Goal: Task Accomplishment & Management: Manage account settings

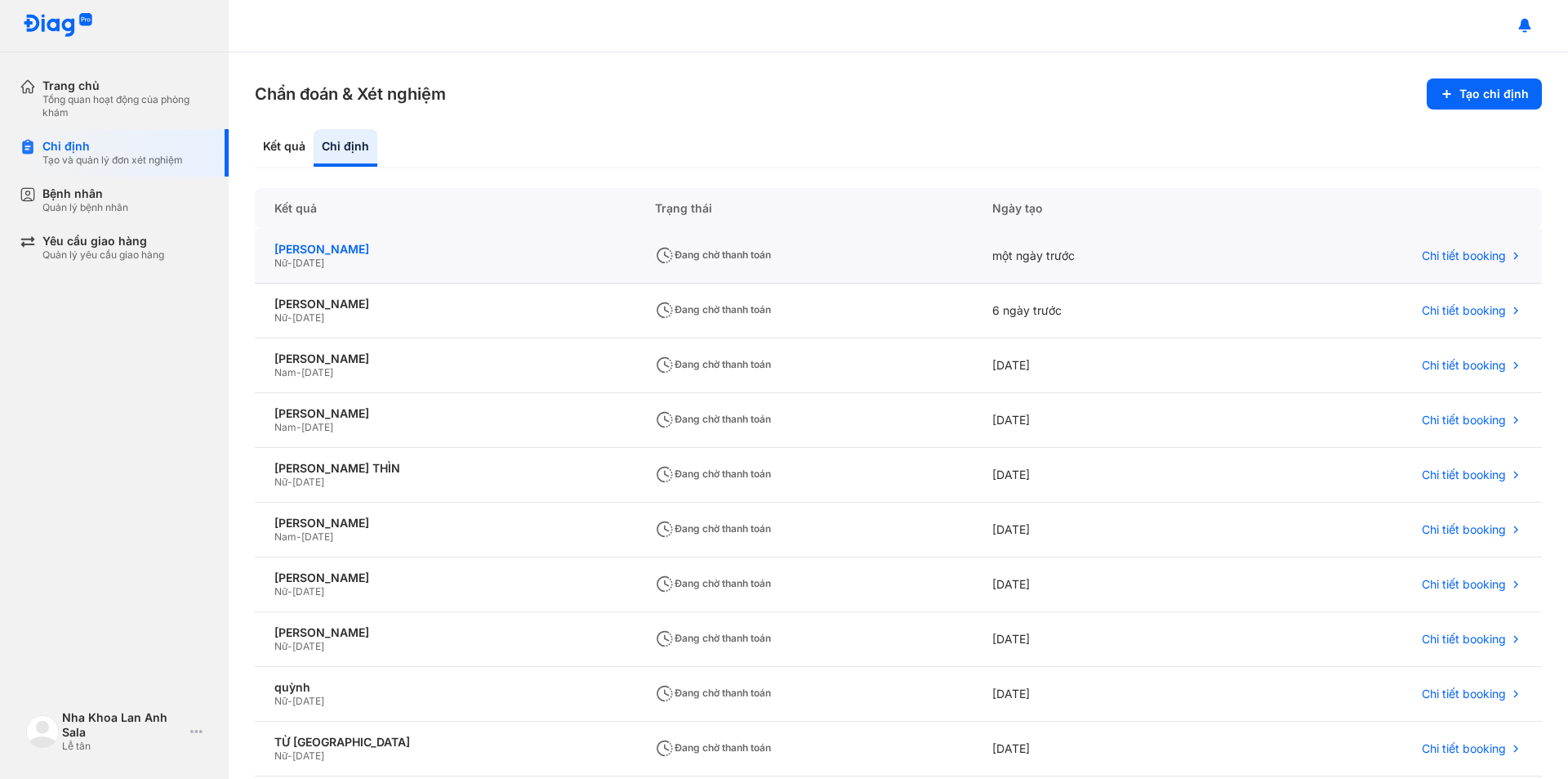
click at [437, 250] on div "[PERSON_NAME]" at bounding box center [445, 249] width 341 height 15
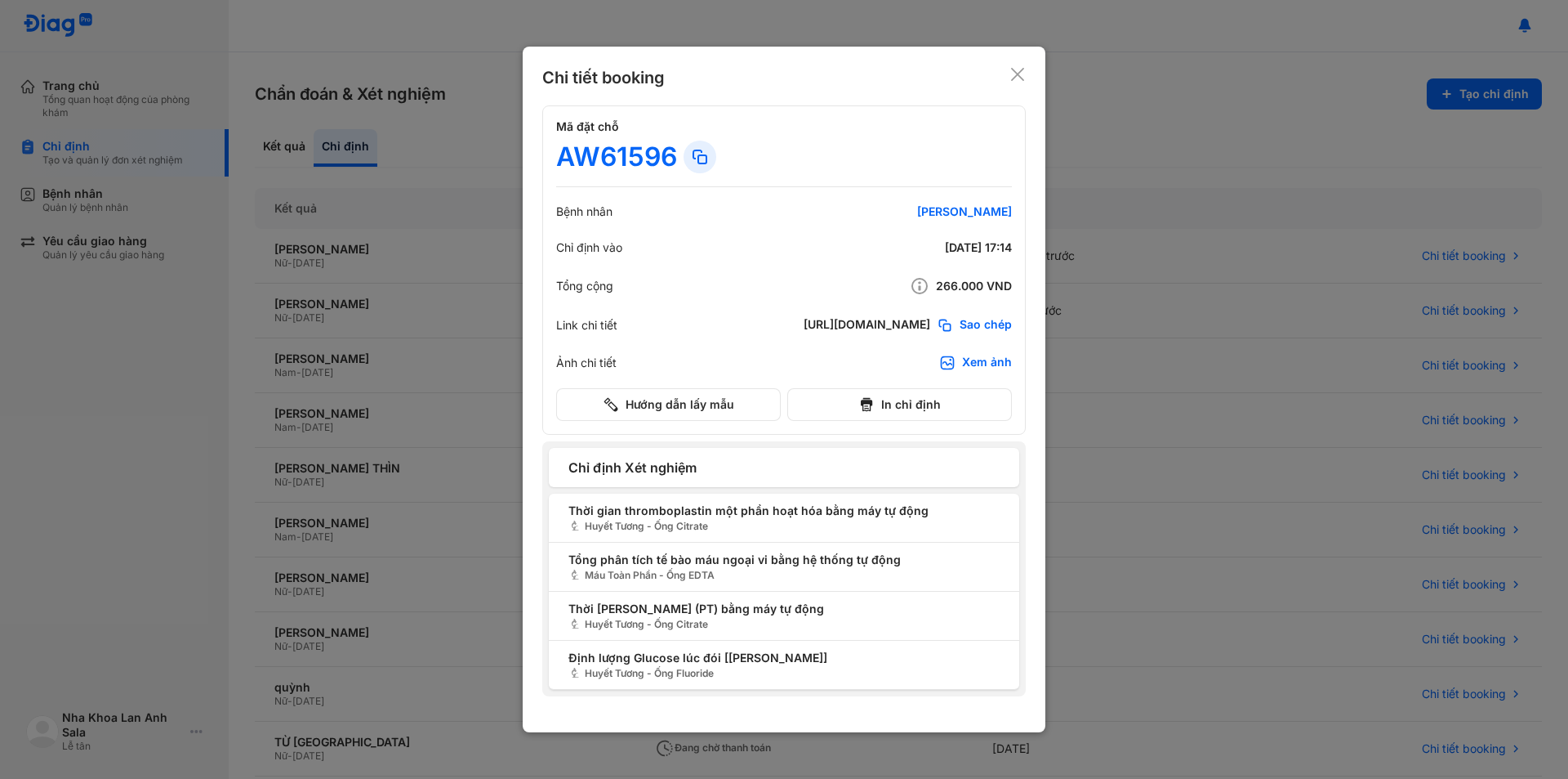
click at [1174, 130] on div at bounding box center [784, 389] width 1568 height 779
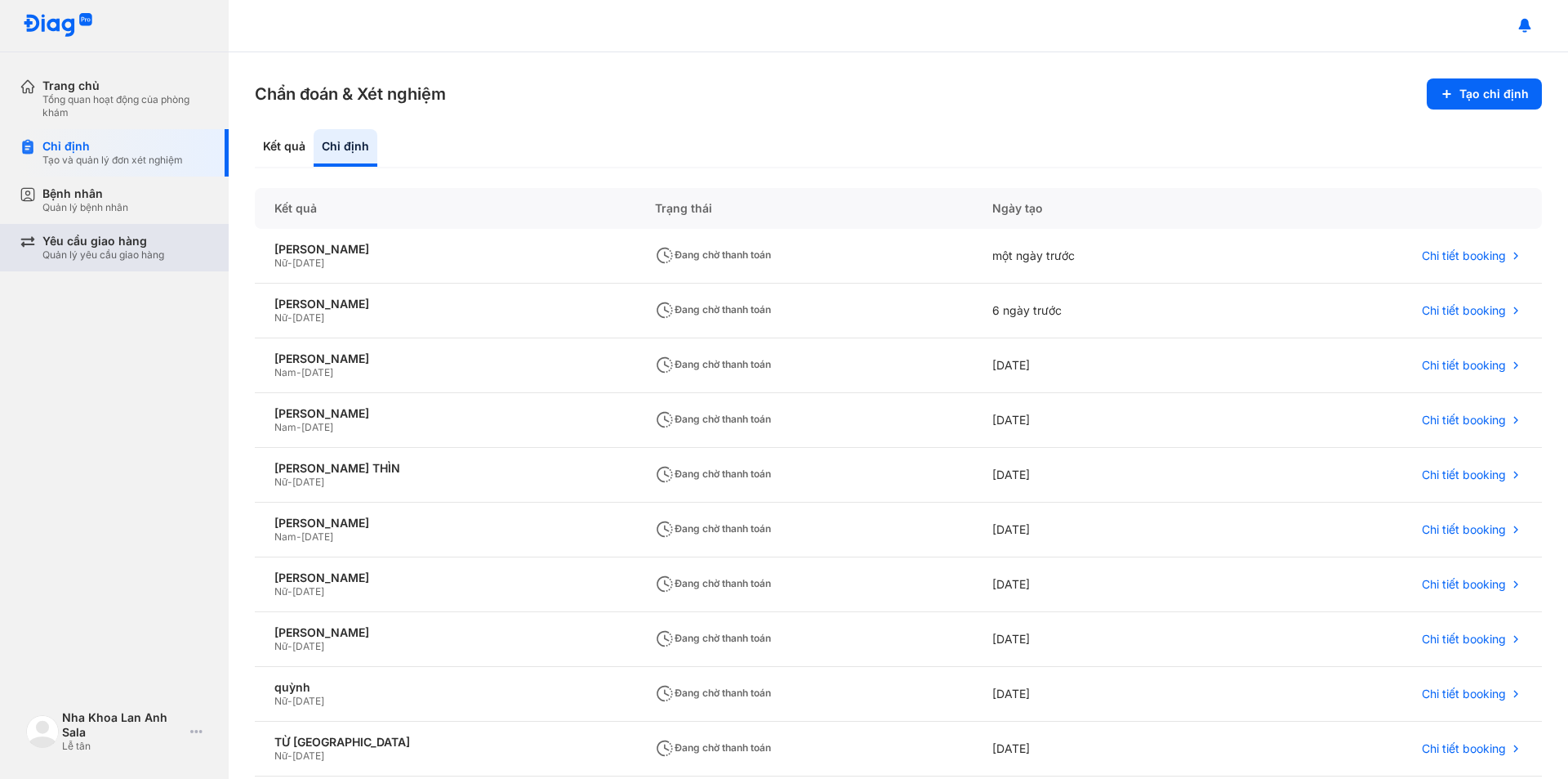
click at [119, 262] on div "Yêu cầu giao hàng Quản lý yêu cầu giao hàng" at bounding box center [124, 248] width 209 height 47
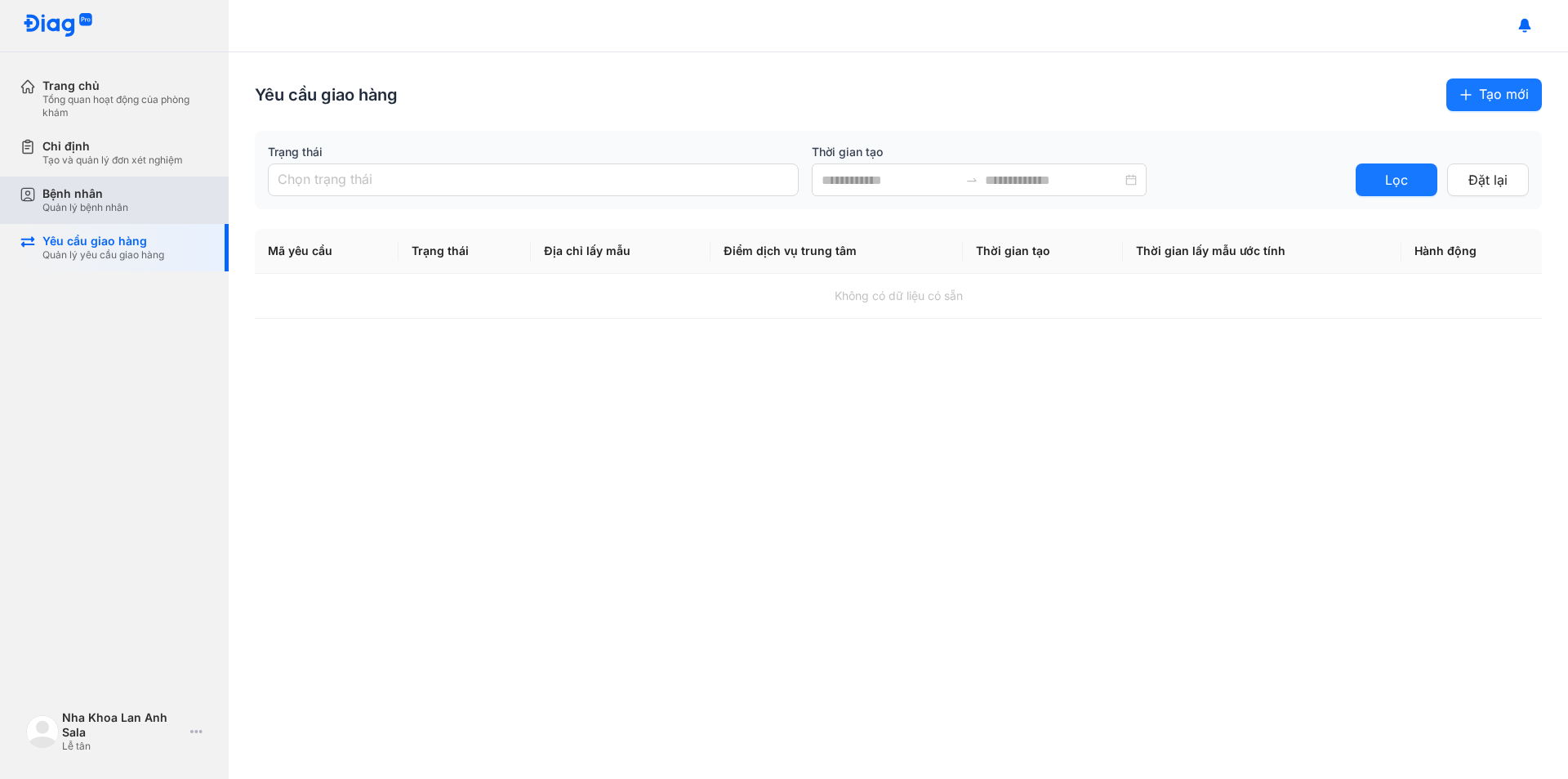
click at [85, 216] on div "Bệnh nhân Quản lý bệnh nhân" at bounding box center [124, 200] width 209 height 47
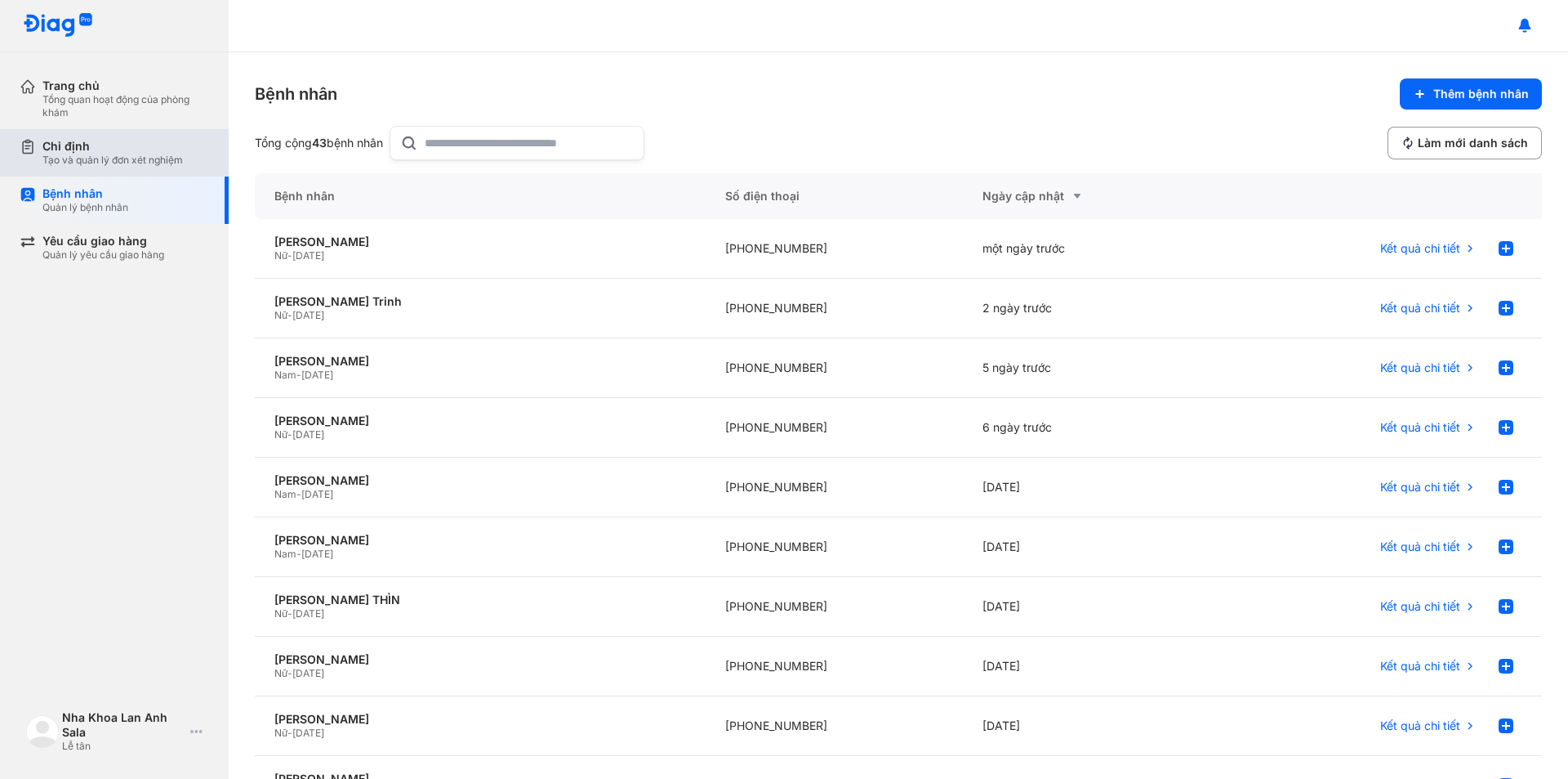
click at [113, 170] on div "Chỉ định Tạo và quản lý đơn xét nghiệm" at bounding box center [124, 153] width 209 height 47
